Goal: Task Accomplishment & Management: Use online tool/utility

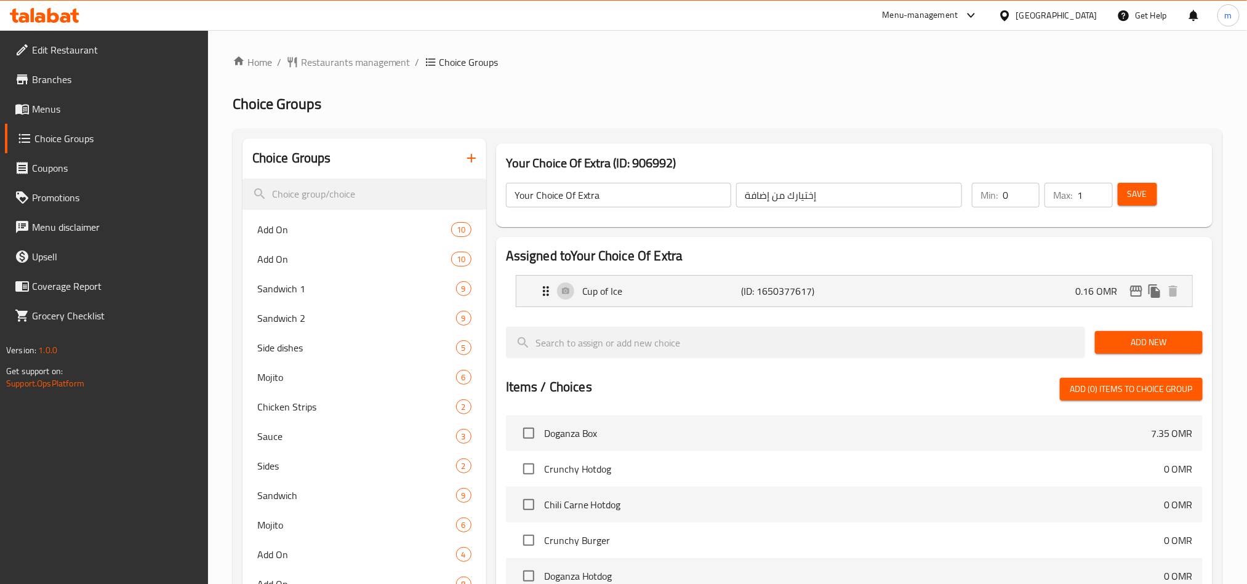
click at [65, 21] on icon at bounding box center [65, 17] width 10 height 10
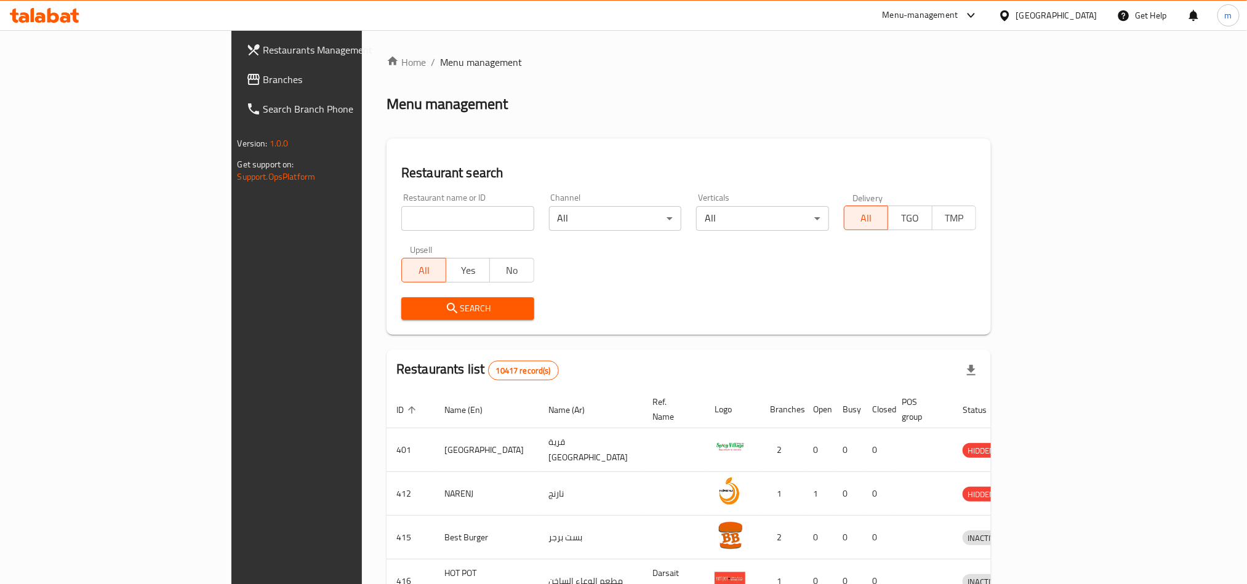
click at [263, 76] on span "Branches" at bounding box center [346, 79] width 166 height 15
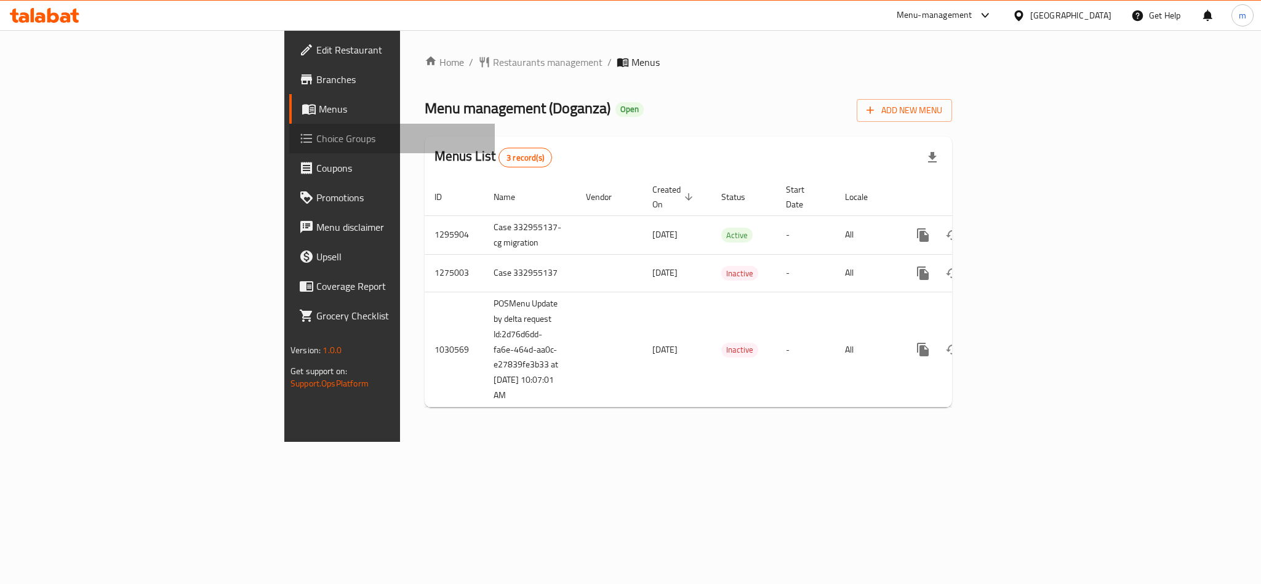
click at [316, 132] on span "Choice Groups" at bounding box center [400, 138] width 169 height 15
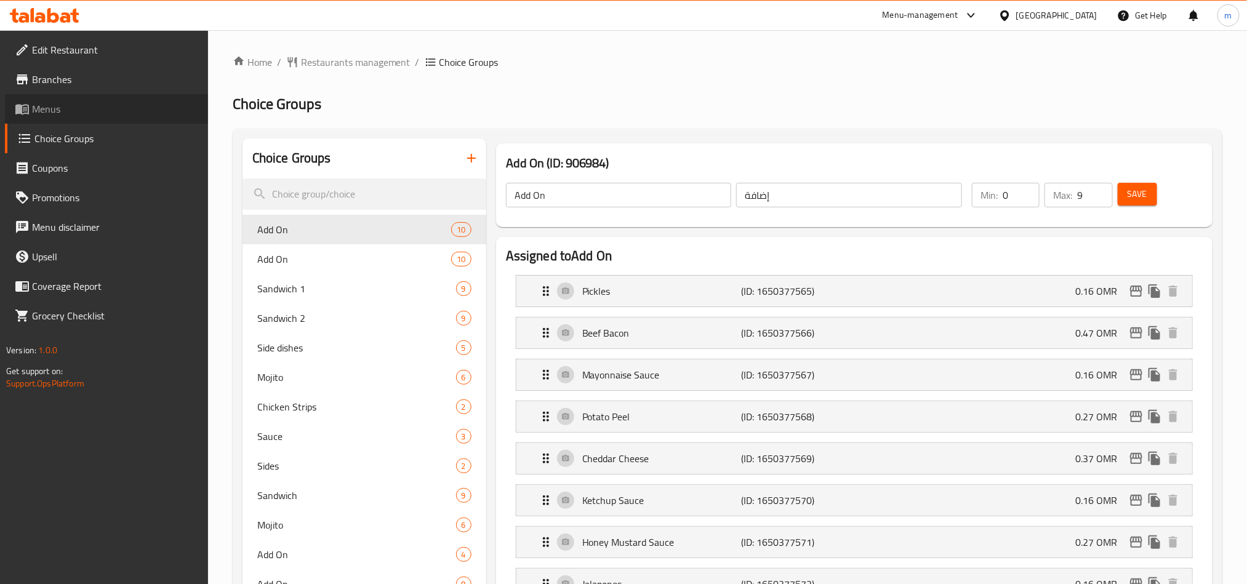
click at [74, 111] on span "Menus" at bounding box center [115, 109] width 166 height 15
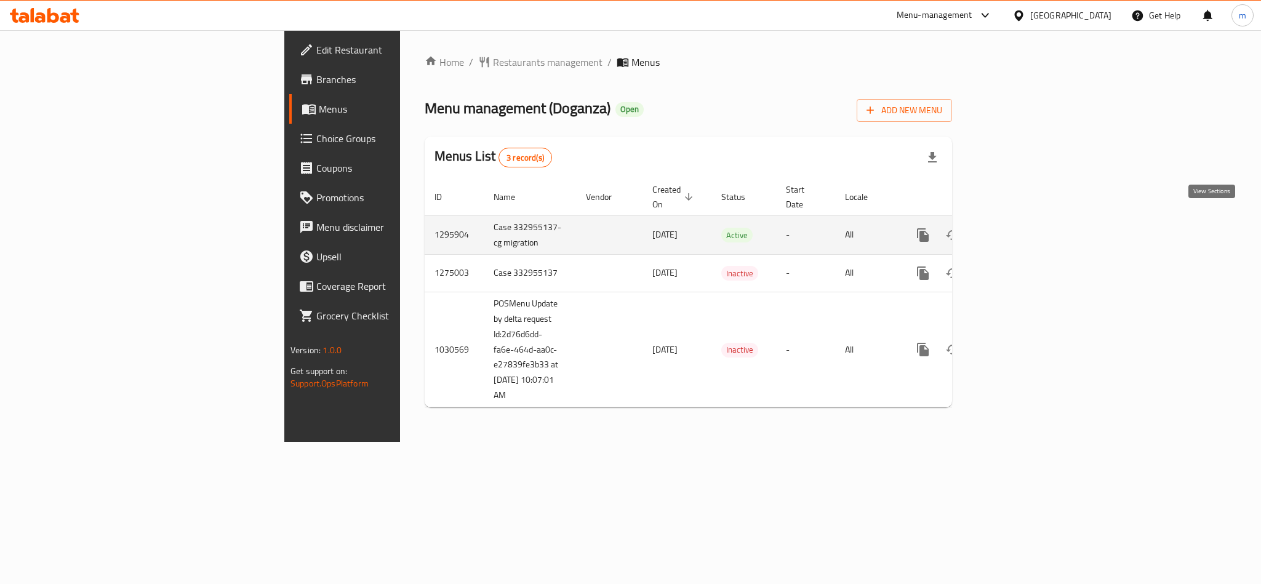
click at [1018, 230] on icon "enhanced table" at bounding box center [1011, 235] width 11 height 11
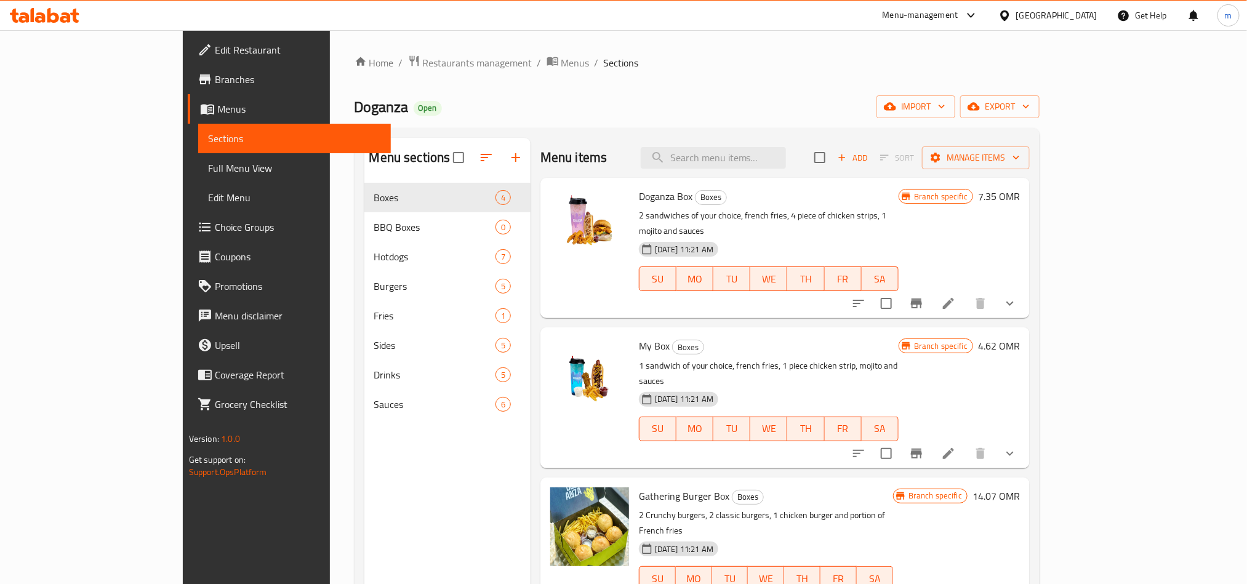
drag, startPoint x: 62, startPoint y: 224, endPoint x: 105, endPoint y: 222, distance: 43.8
click at [215, 224] on span "Choice Groups" at bounding box center [298, 227] width 166 height 15
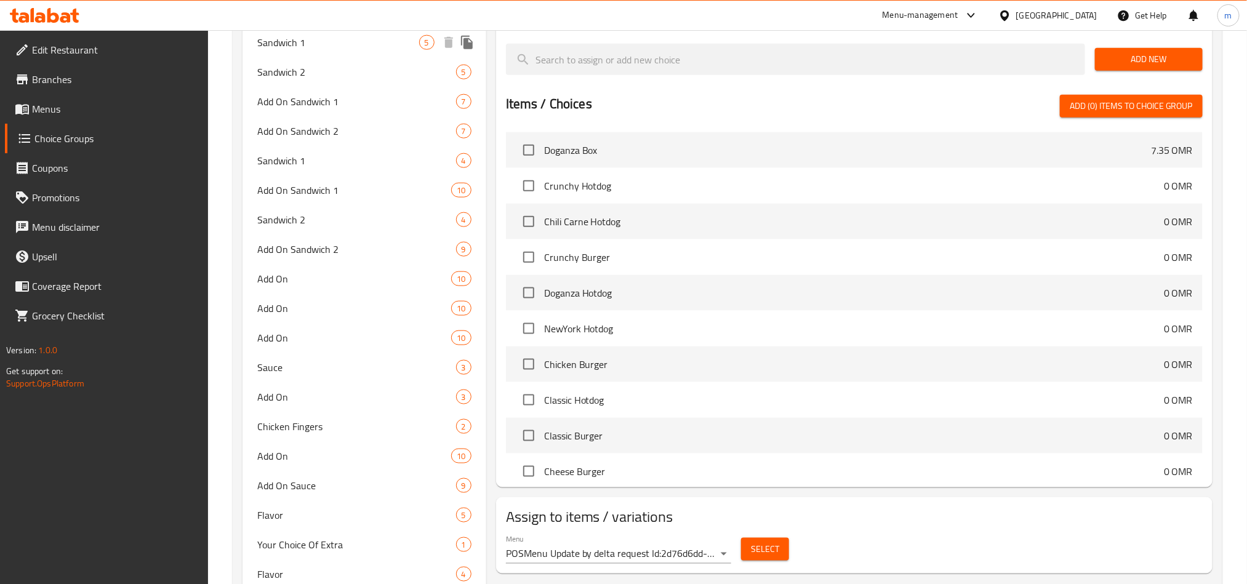
scroll to position [733, 0]
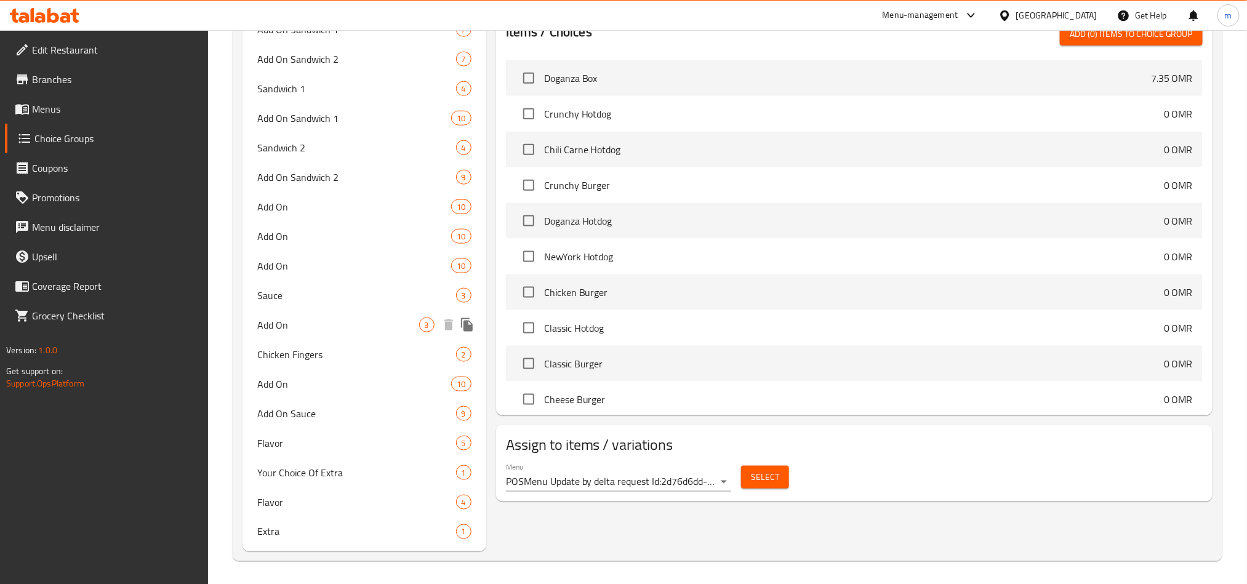
click at [307, 332] on div "Add On 3" at bounding box center [365, 325] width 244 height 30
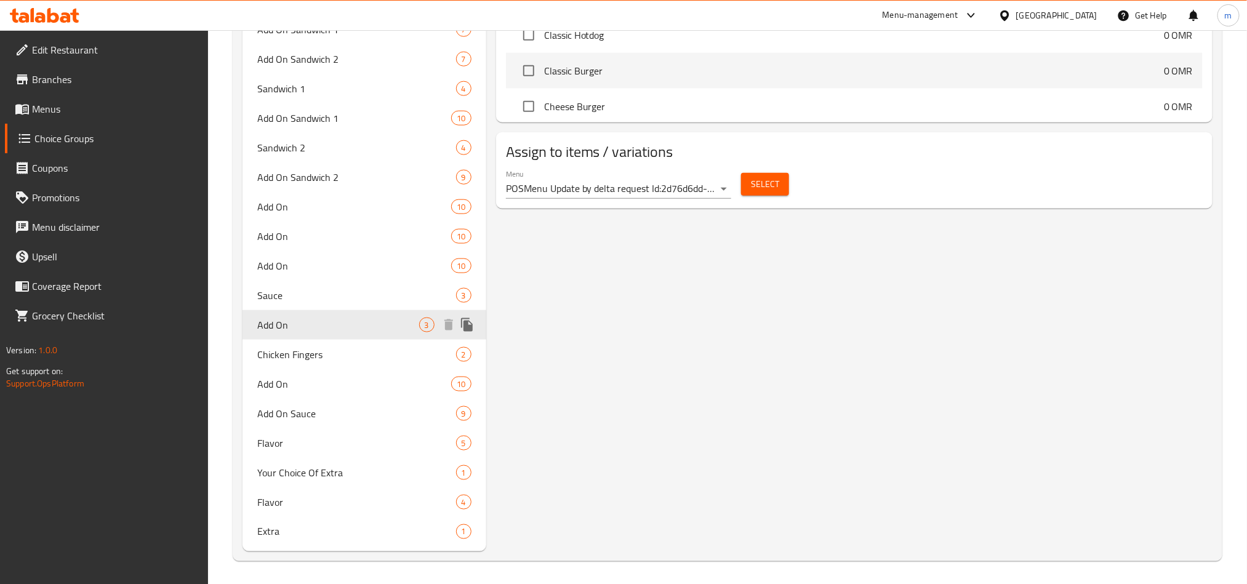
type input "Add On"
type input "إضافة على"
type input "3"
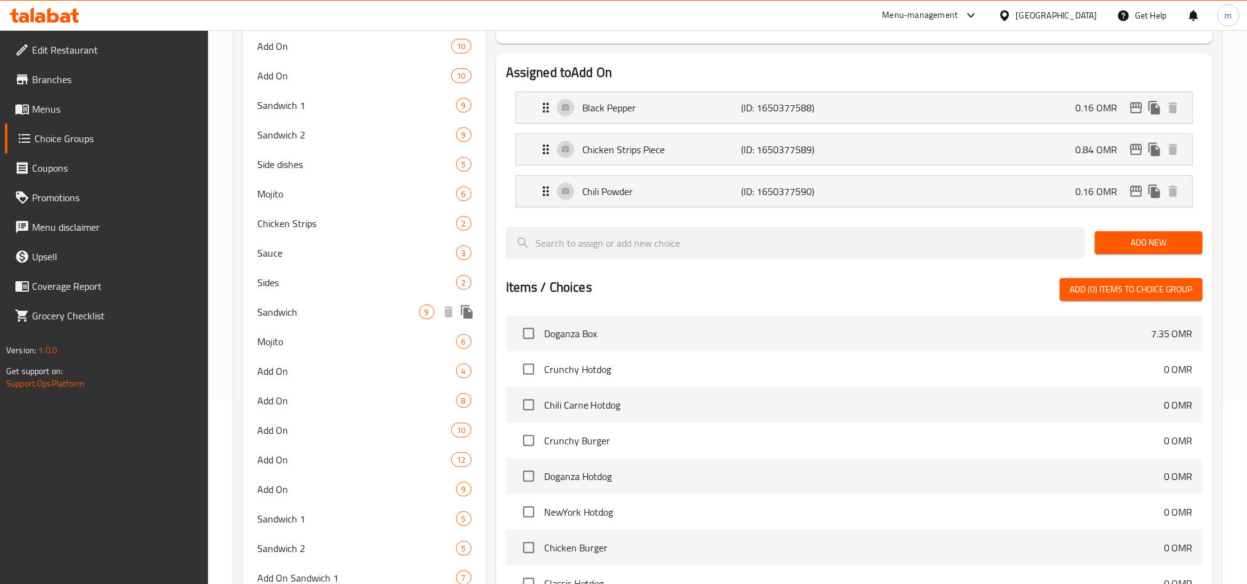
scroll to position [92, 0]
